Goal: Task Accomplishment & Management: Manage account settings

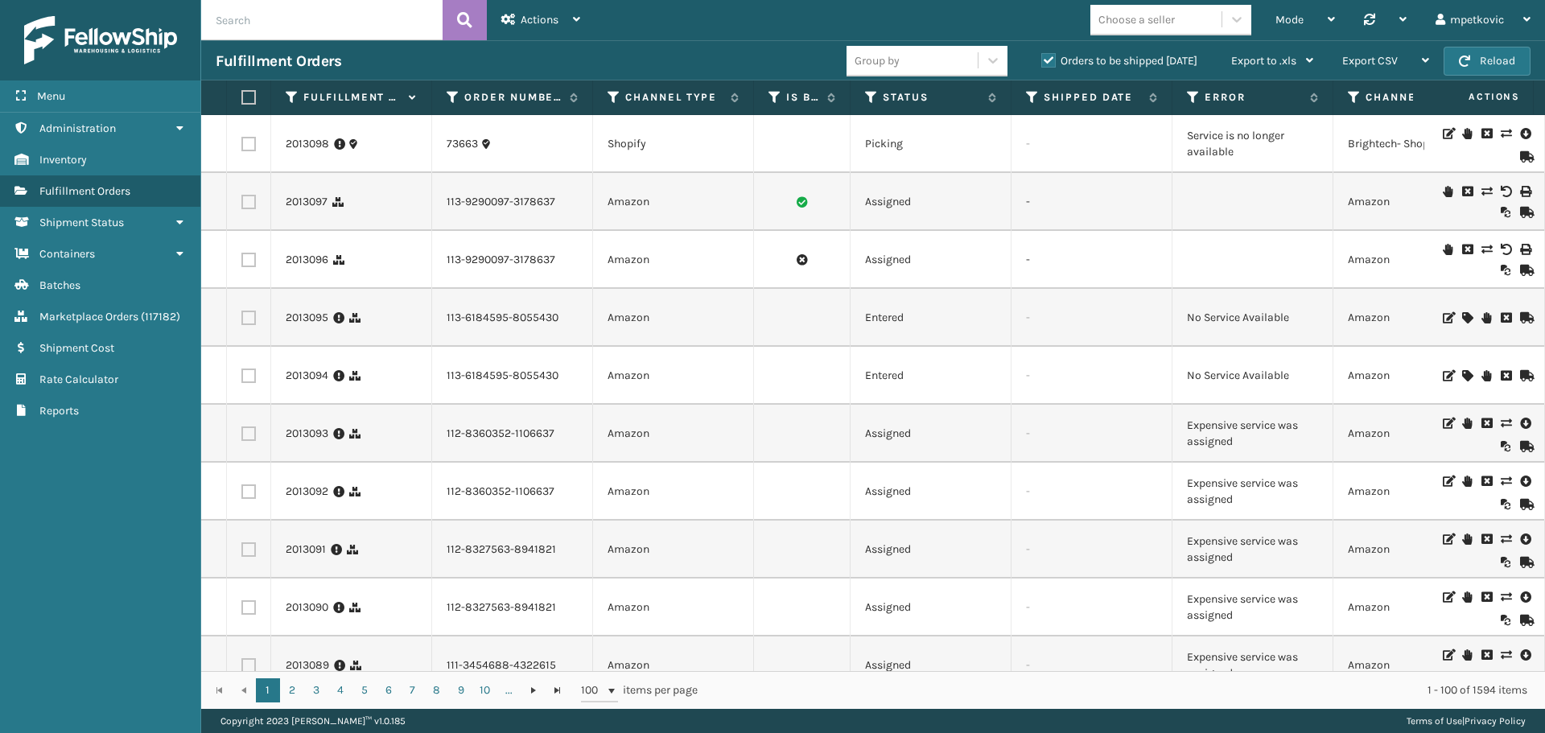
click at [46, 500] on div "Menu Administration Inventory Fulfillment Orders Shipment Status Containers Bat…" at bounding box center [100, 366] width 201 height 733
click at [155, 130] on link "Administration" at bounding box center [100, 128] width 200 height 31
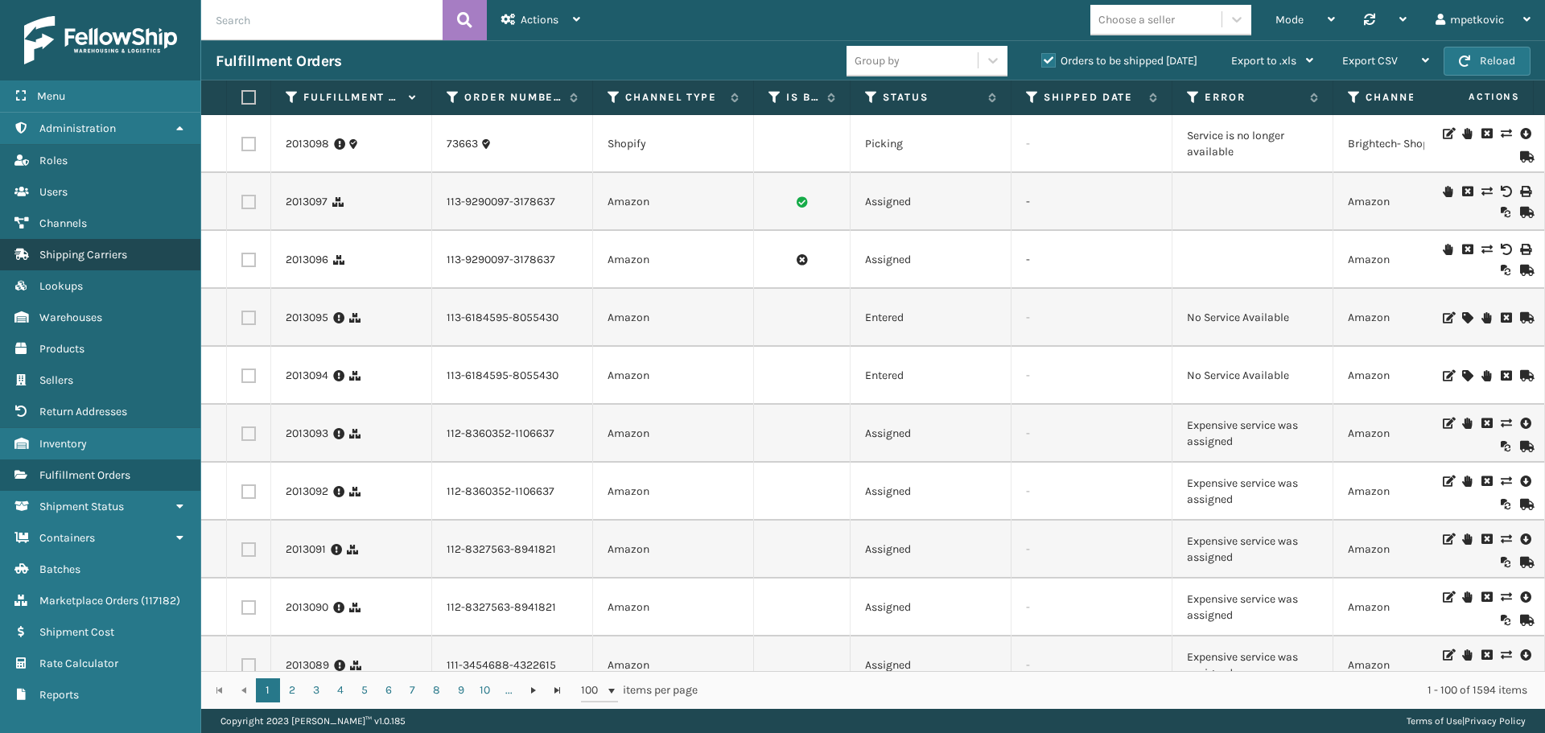
click at [109, 254] on span "Shipping Carriers" at bounding box center [83, 255] width 88 height 14
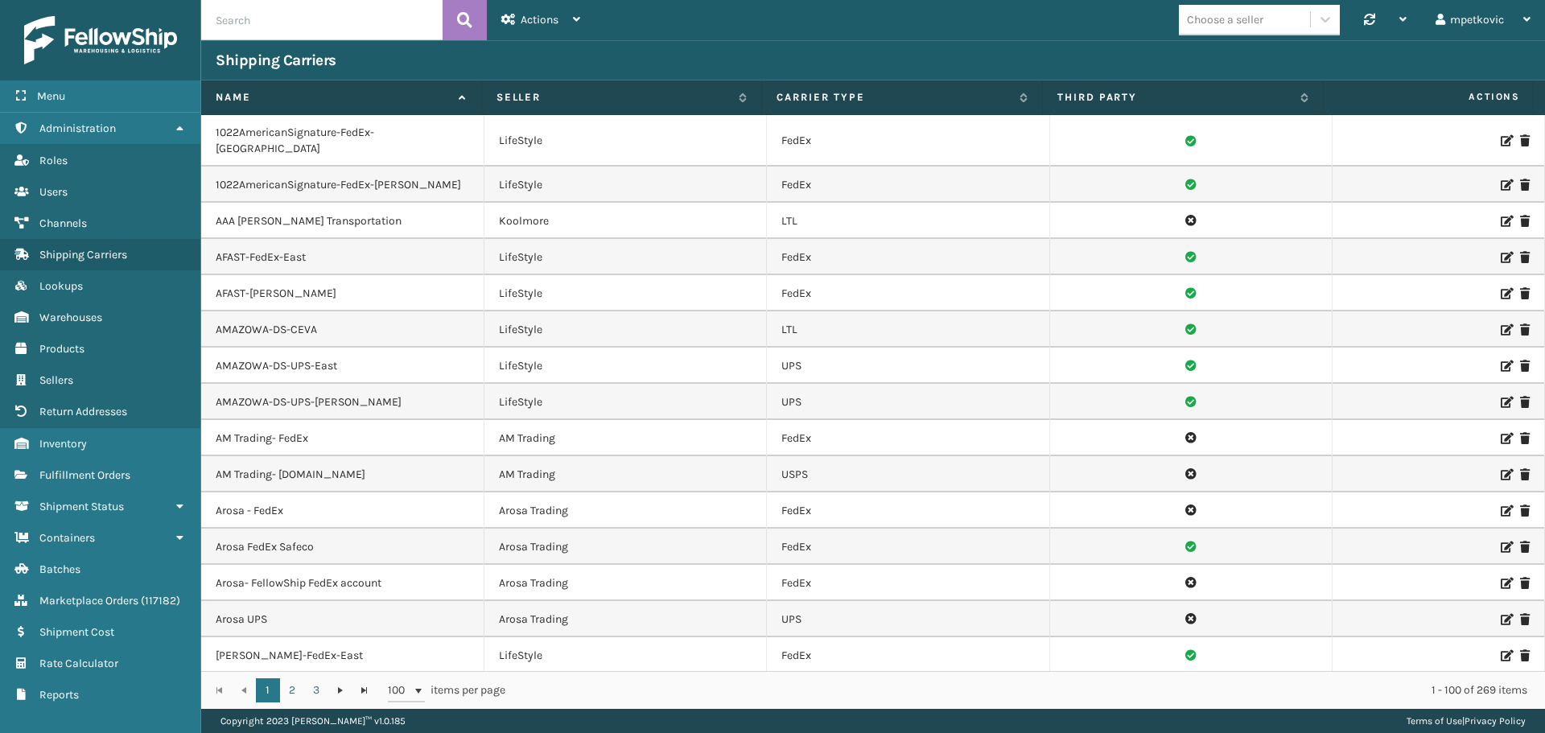
click at [334, 20] on input "text" at bounding box center [321, 20] width 241 height 40
click at [295, 21] on input "text" at bounding box center [321, 20] width 241 height 40
click at [268, 21] on input "text" at bounding box center [321, 20] width 241 height 40
click at [329, 23] on input "text" at bounding box center [321, 20] width 241 height 40
click at [343, 23] on input "text" at bounding box center [321, 20] width 241 height 40
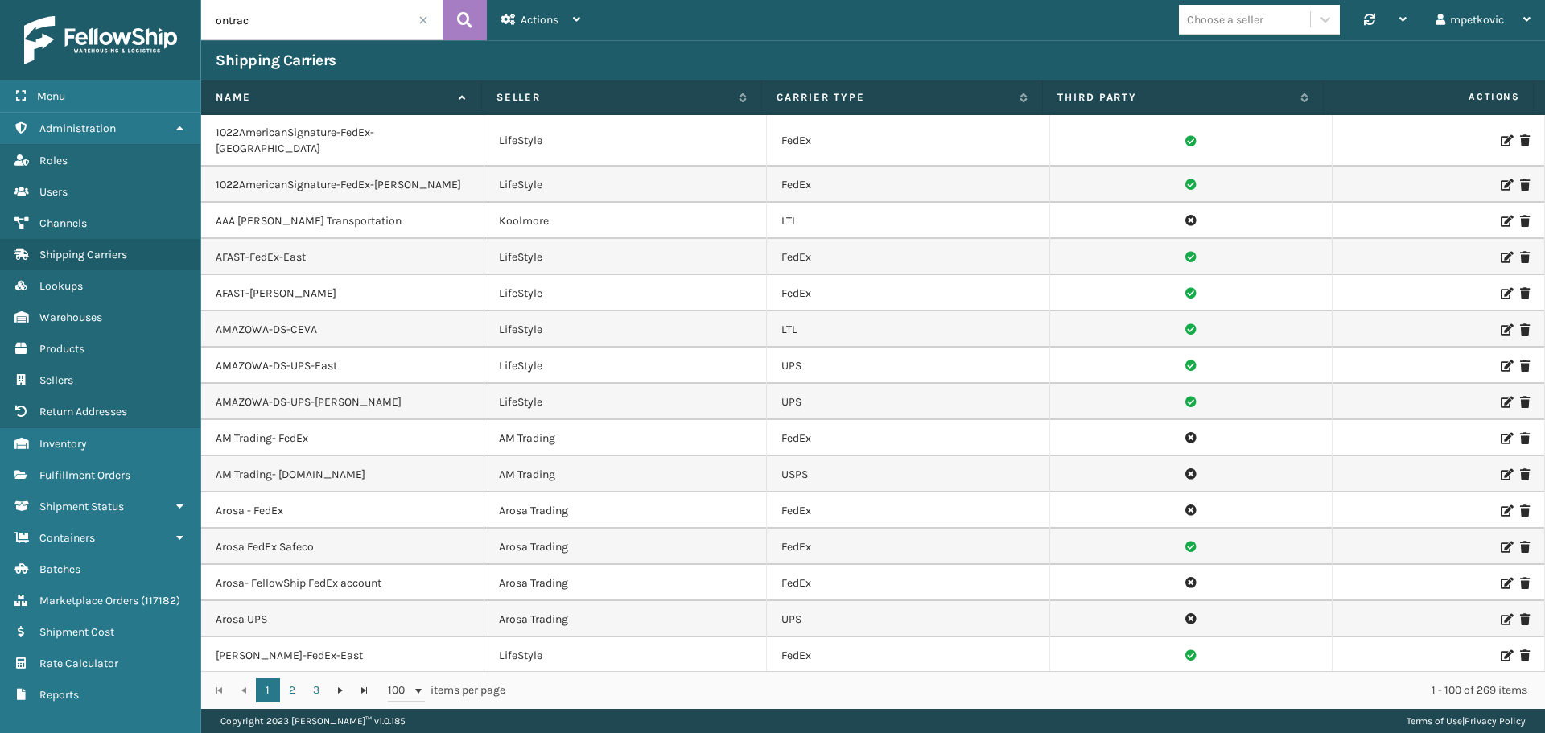
type input "ontrac"
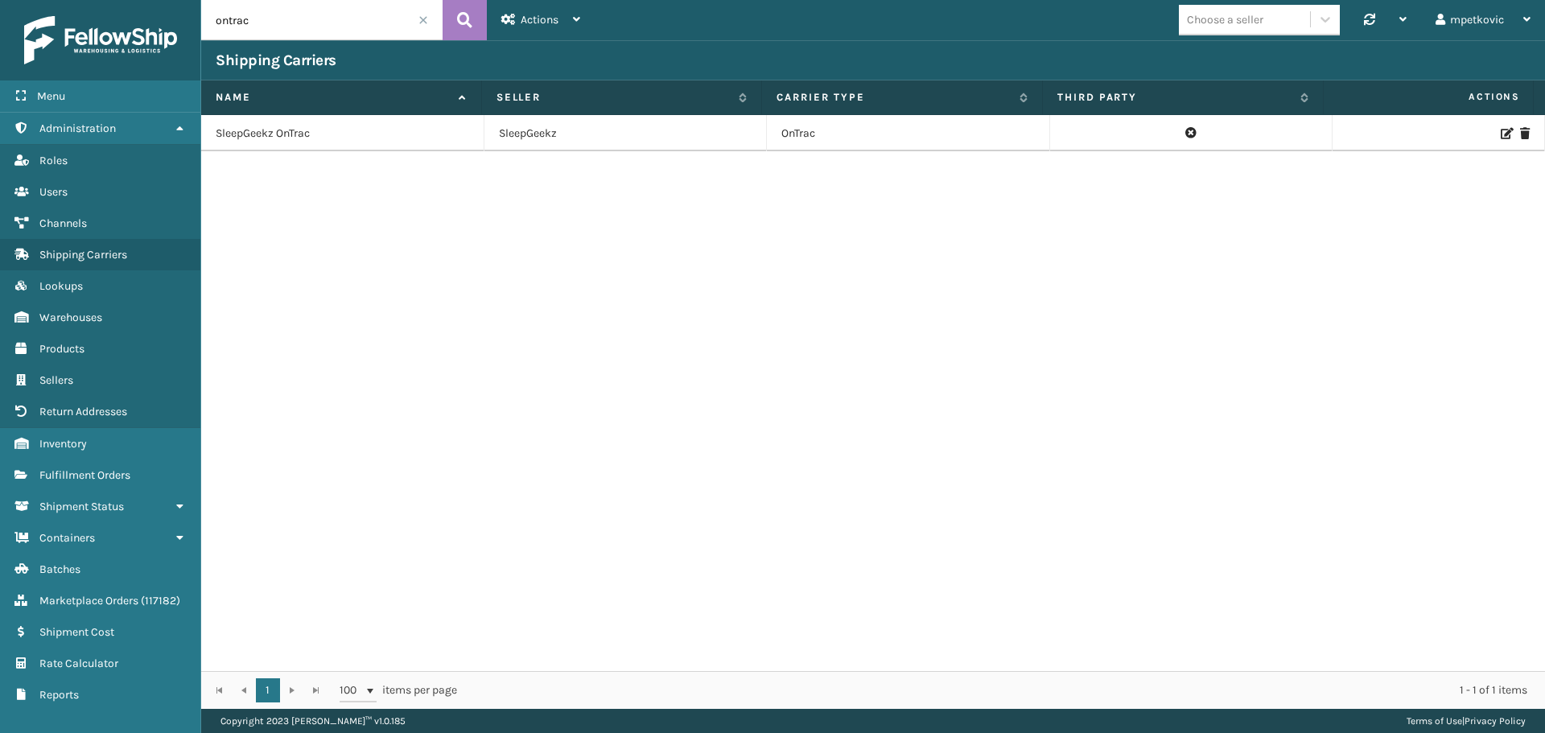
click at [1074, 224] on div "SleepGeekz OnTrac SleepGeekz OnTrac" at bounding box center [873, 393] width 1344 height 556
click at [559, 195] on div "SleepGeekz OnTrac SleepGeekz OnTrac" at bounding box center [873, 393] width 1344 height 556
click at [1501, 133] on icon at bounding box center [1506, 133] width 10 height 11
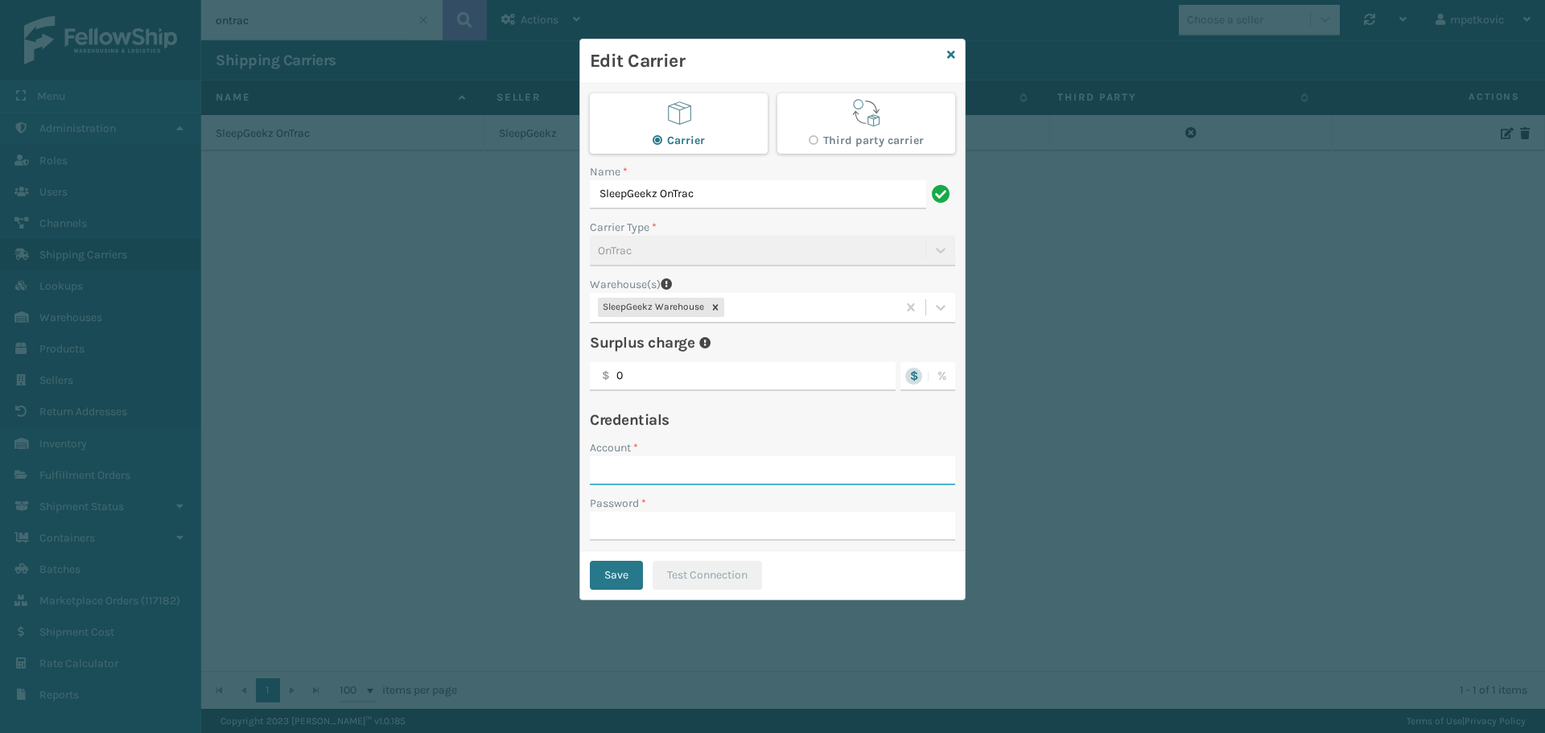
click at [695, 461] on input "Account *" at bounding box center [772, 470] width 365 height 29
click at [703, 428] on h4 "Credentials" at bounding box center [772, 419] width 365 height 19
